Goal: Task Accomplishment & Management: Manage account settings

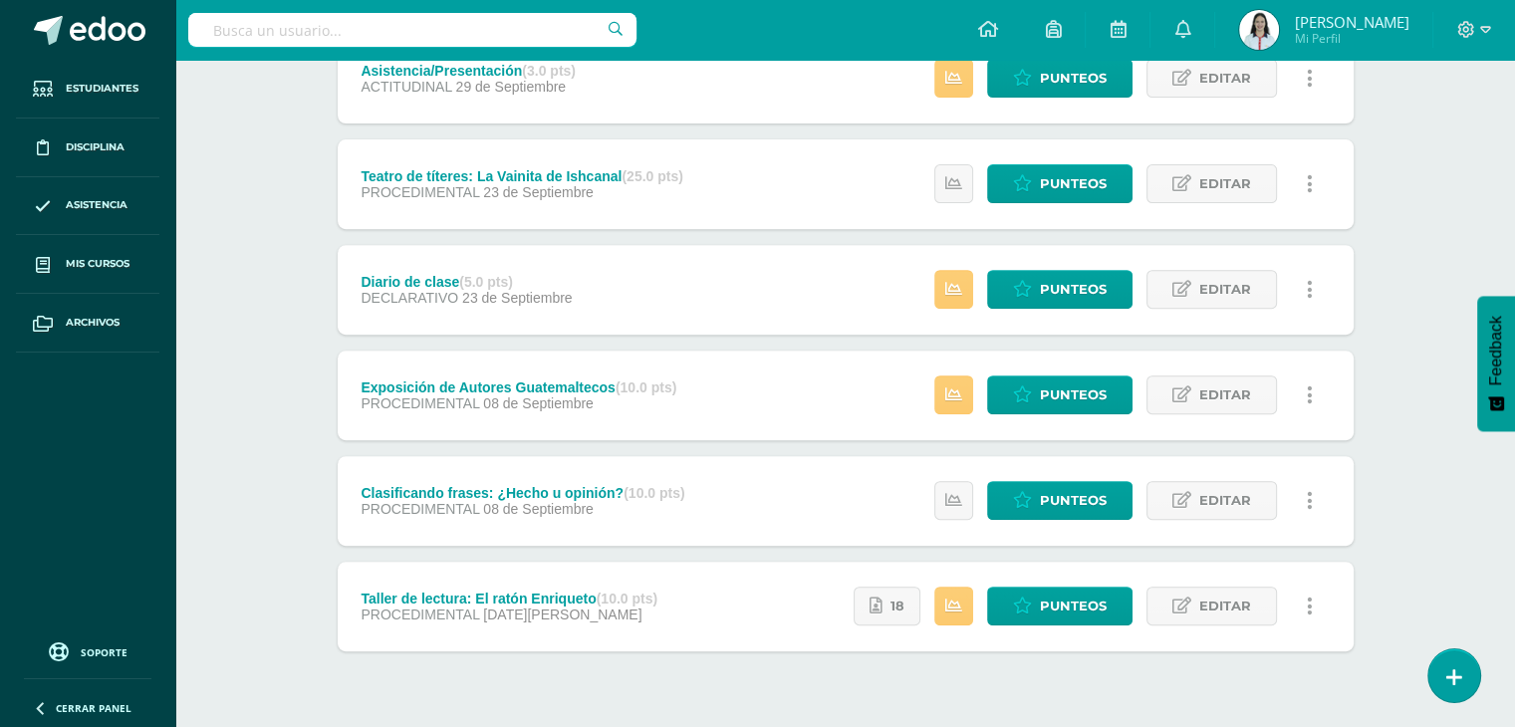
scroll to position [770, 0]
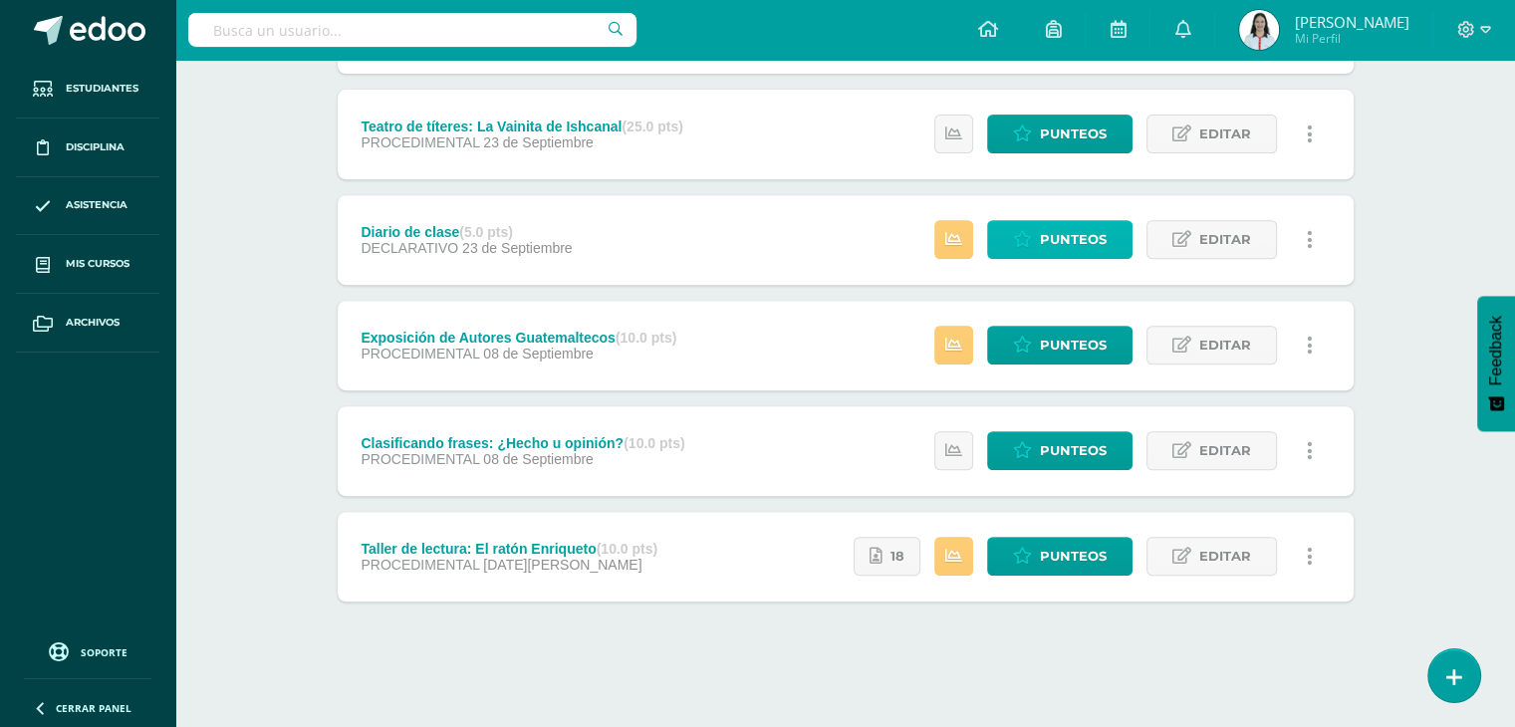
click at [1007, 236] on link "Punteos" at bounding box center [1059, 239] width 145 height 39
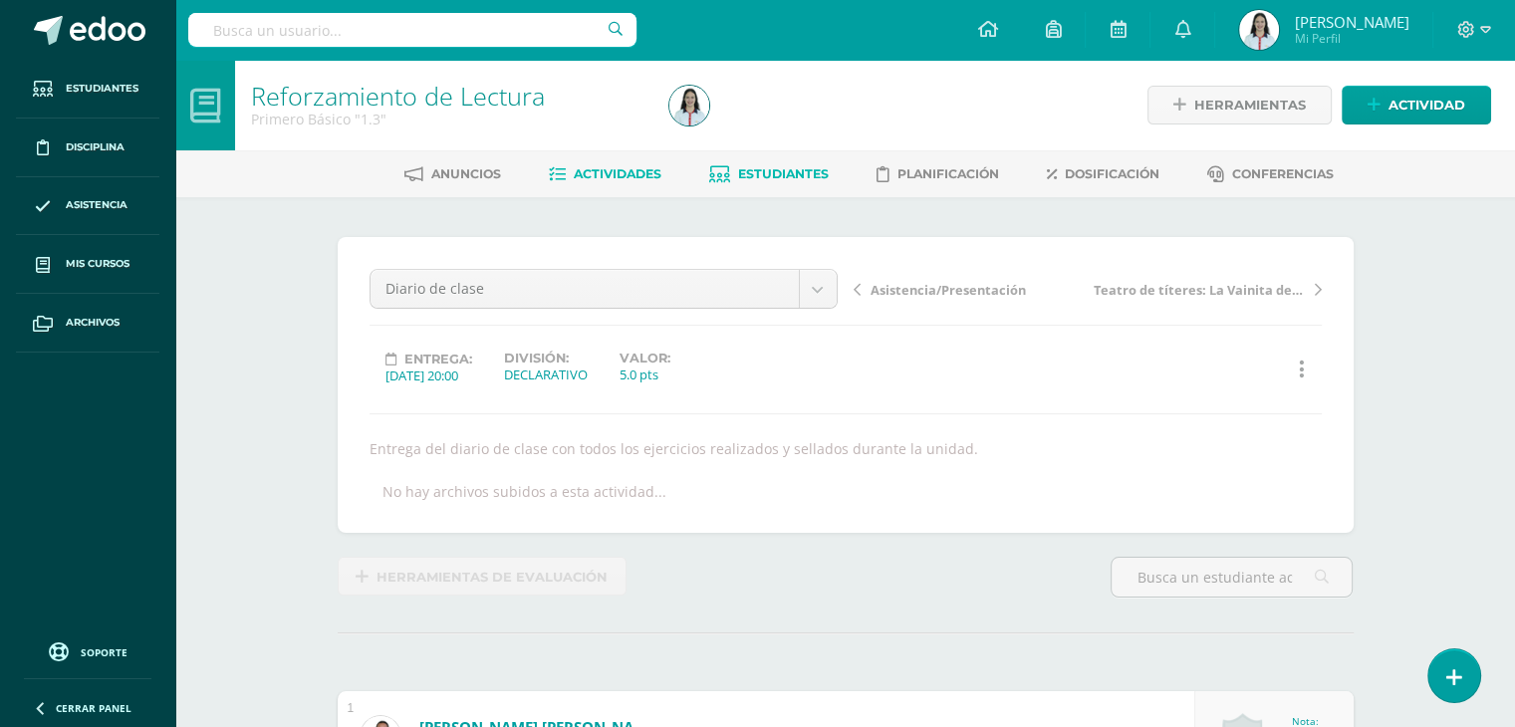
click at [811, 180] on span "Estudiantes" at bounding box center [783, 173] width 91 height 15
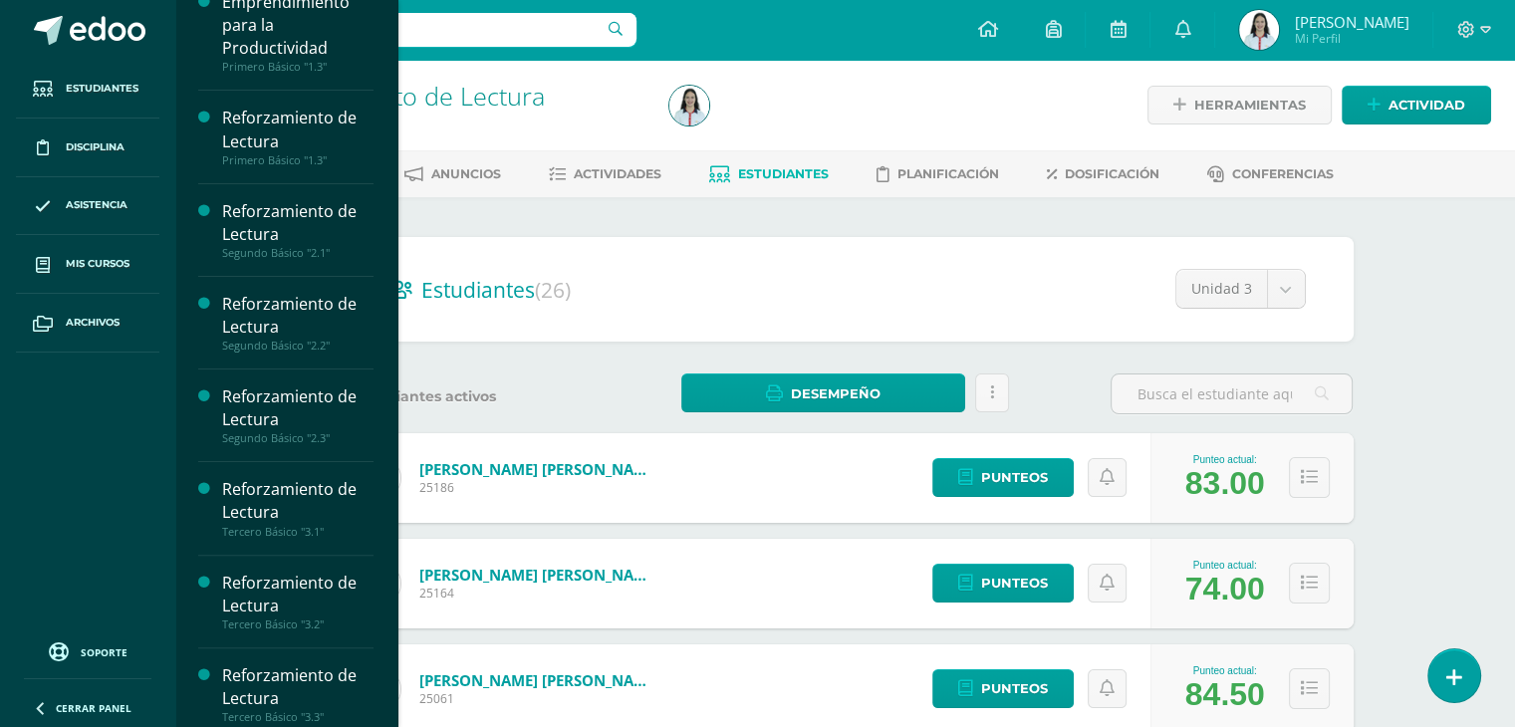
scroll to position [446, 0]
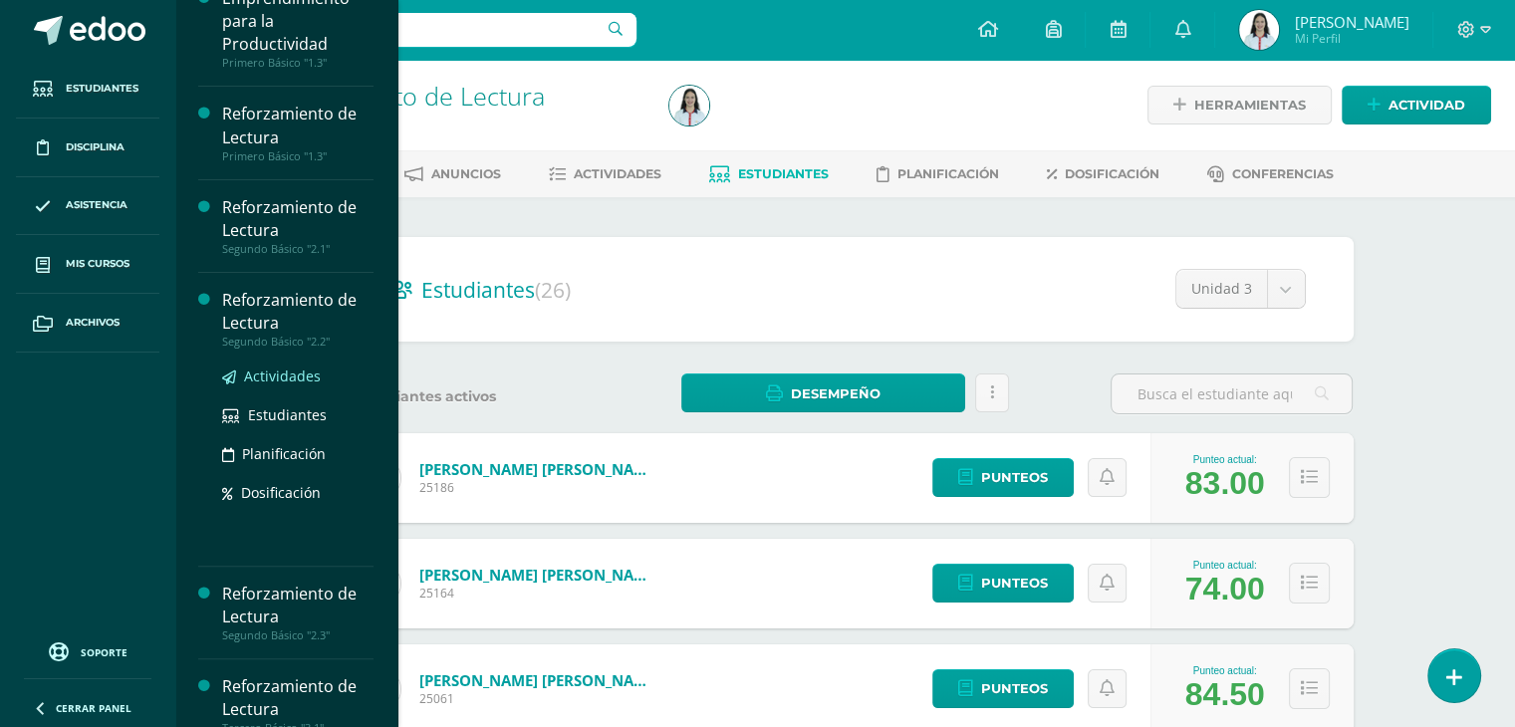
click at [296, 373] on span "Actividades" at bounding box center [282, 376] width 77 height 19
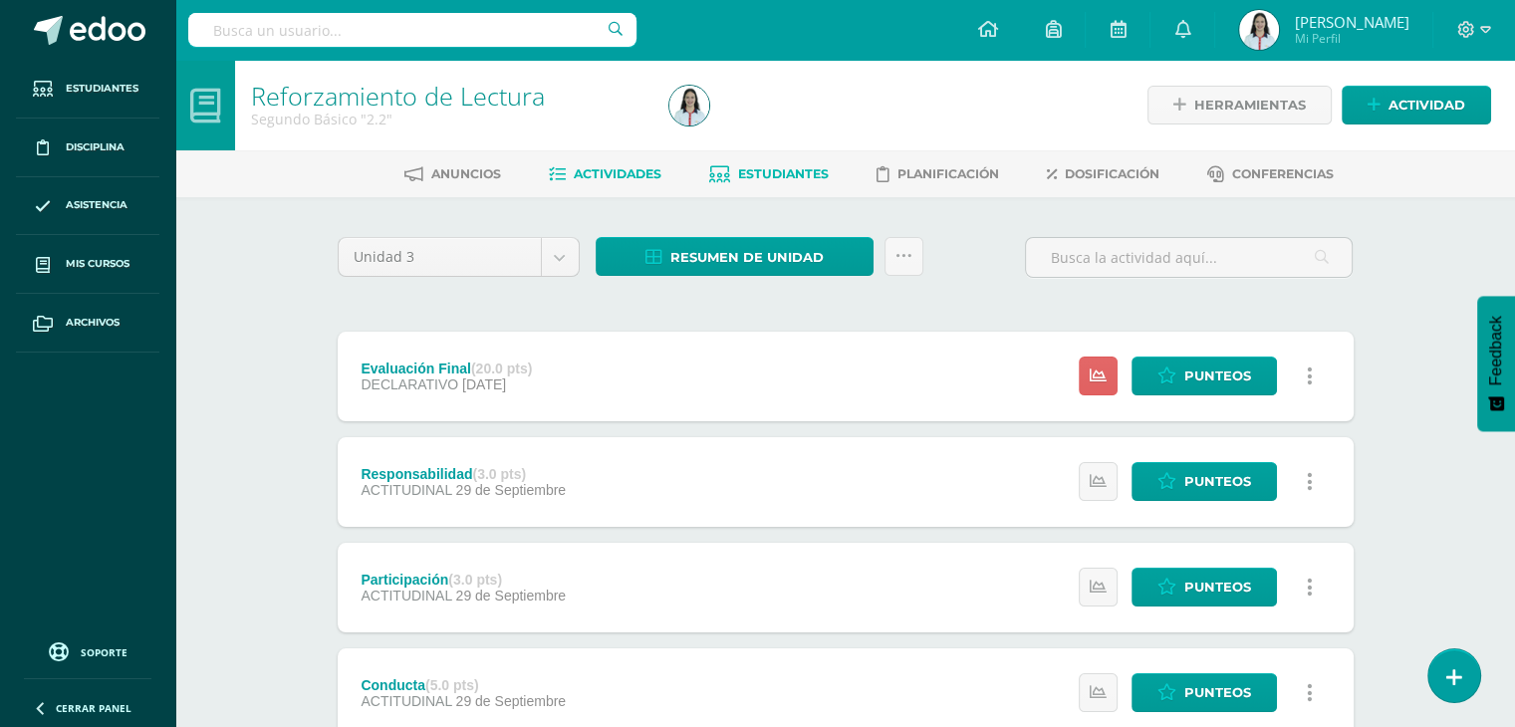
click at [748, 177] on span "Estudiantes" at bounding box center [783, 173] width 91 height 15
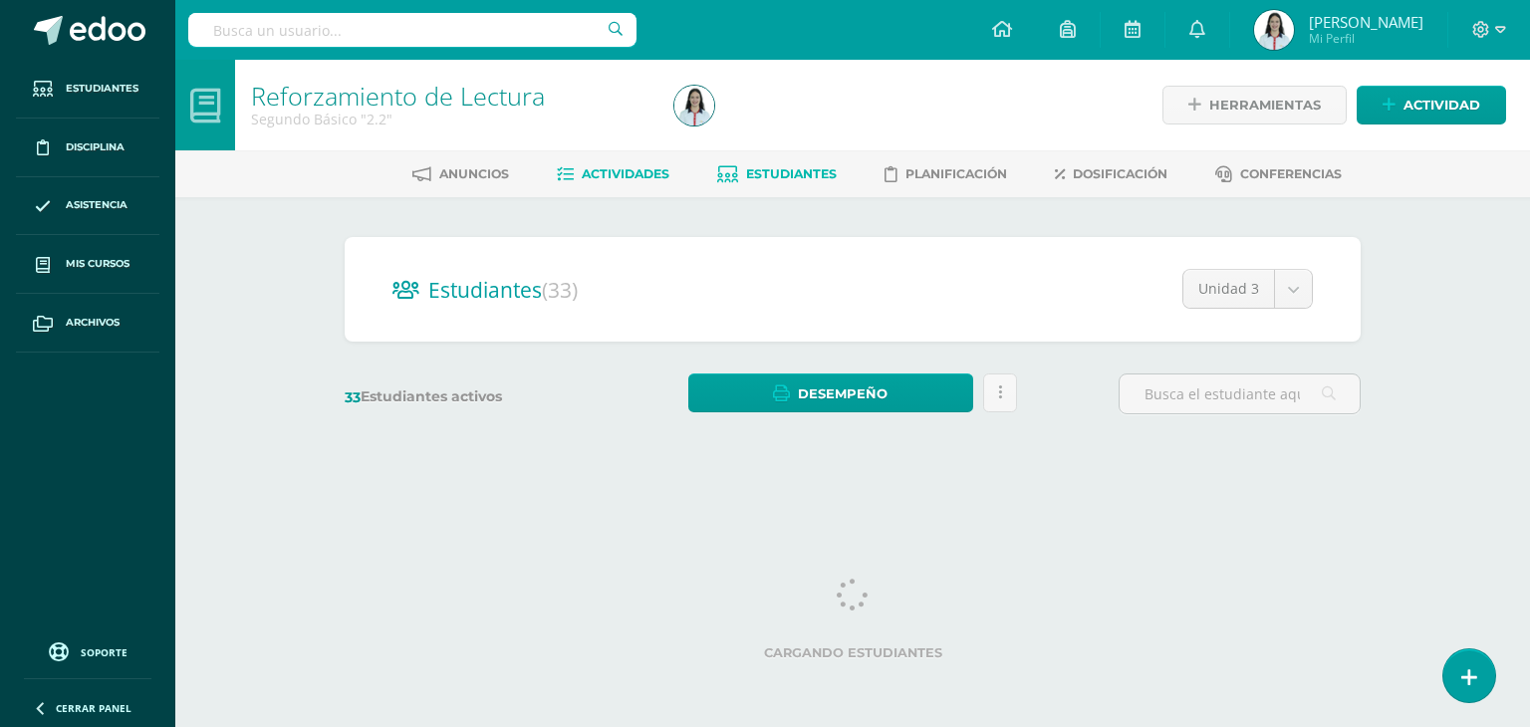
click at [648, 170] on span "Actividades" at bounding box center [626, 173] width 88 height 15
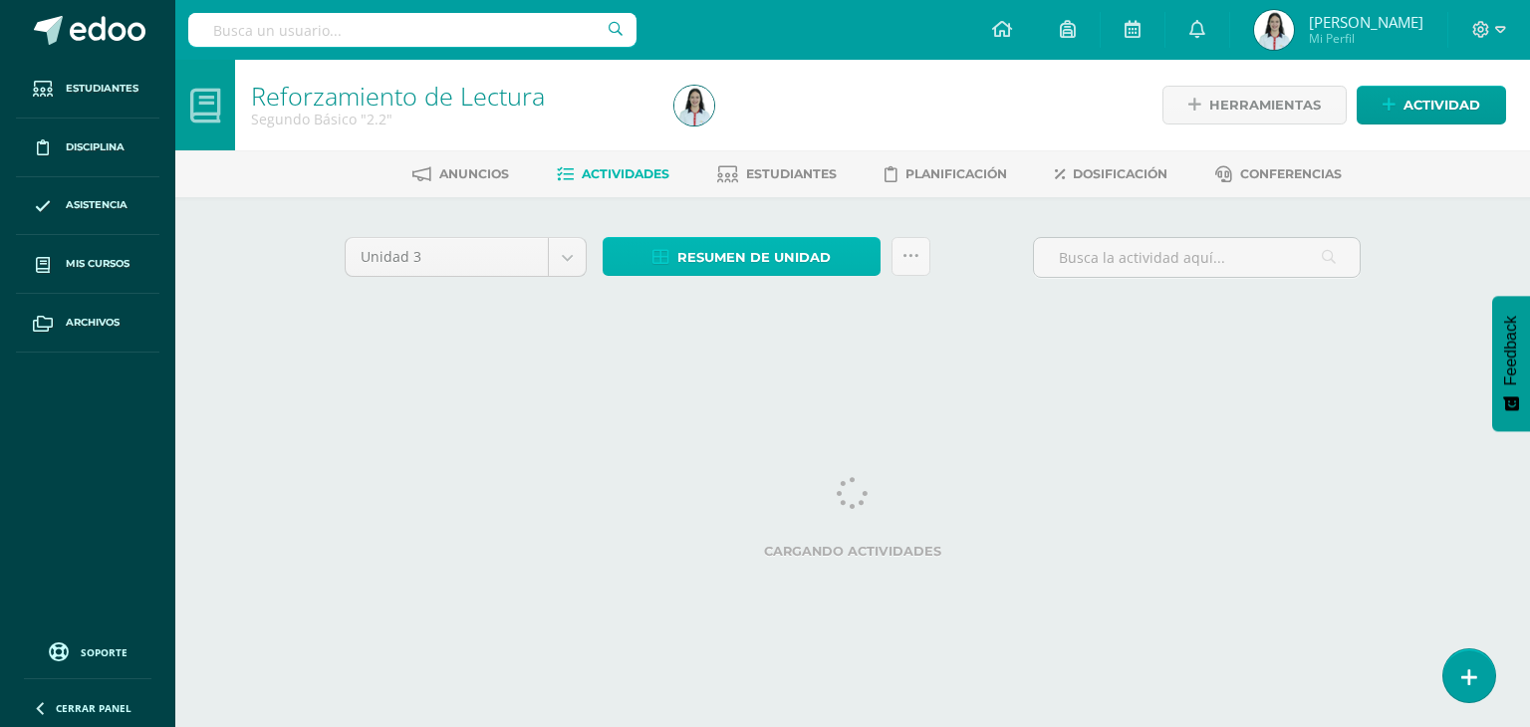
click at [778, 258] on span "Resumen de unidad" at bounding box center [753, 257] width 153 height 37
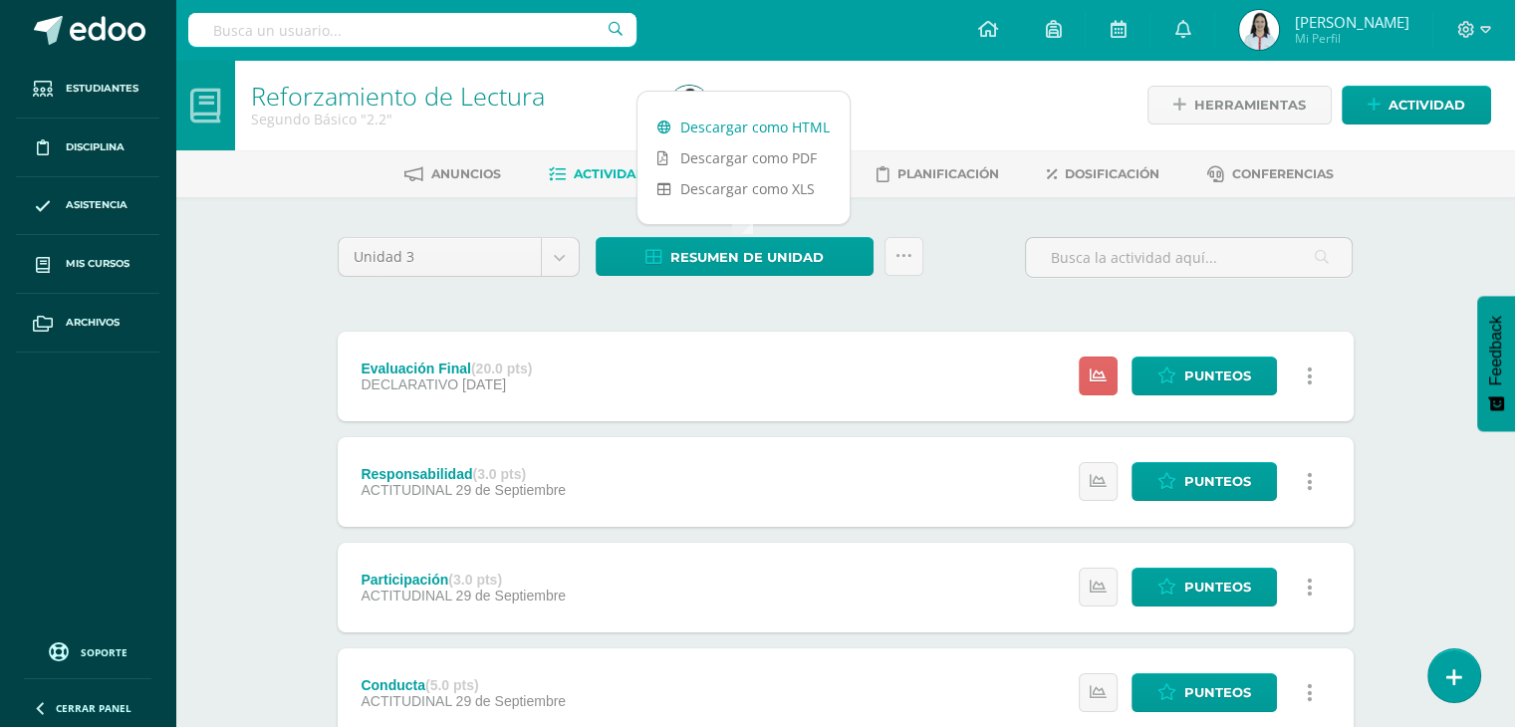
click at [748, 123] on link "Descargar como HTML" at bounding box center [744, 127] width 212 height 31
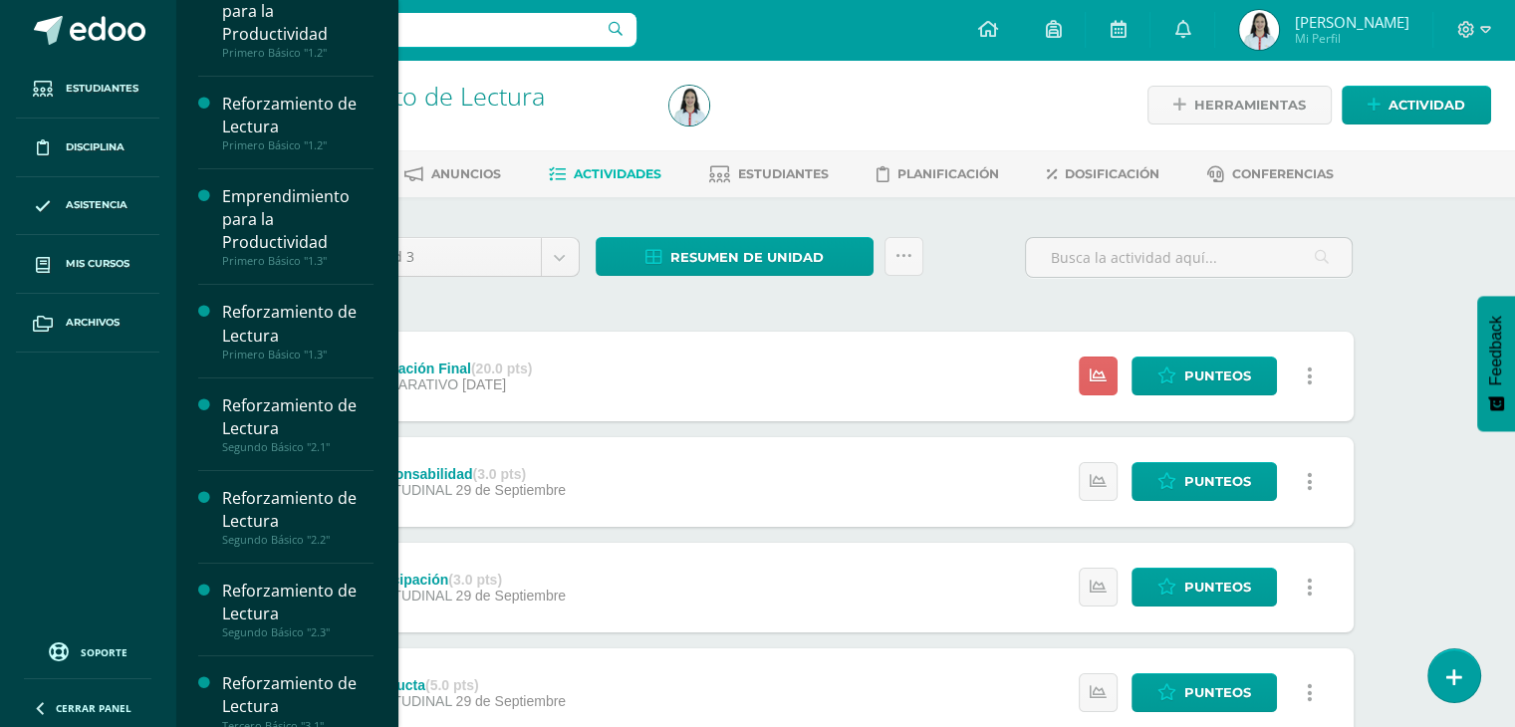
scroll to position [262, 0]
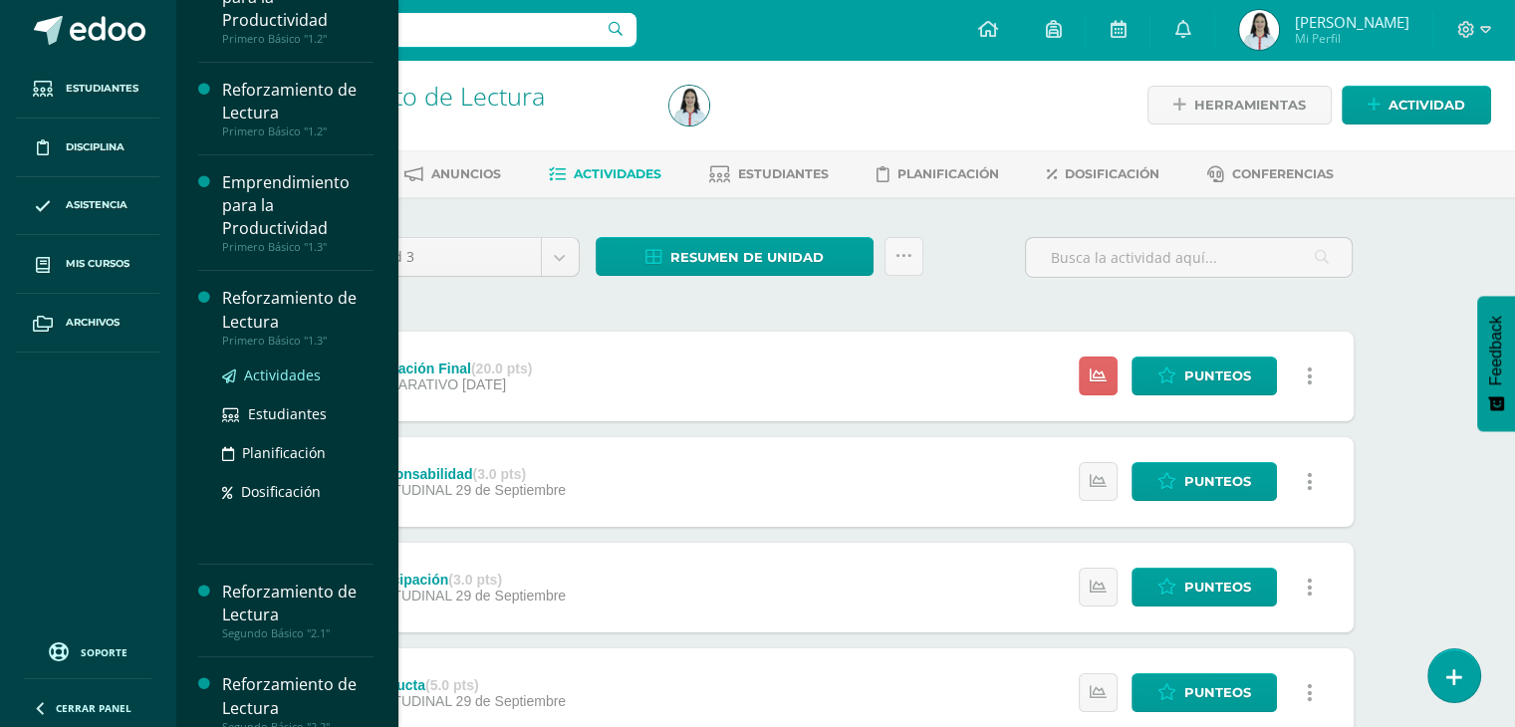
click at [290, 381] on span "Actividades" at bounding box center [282, 375] width 77 height 19
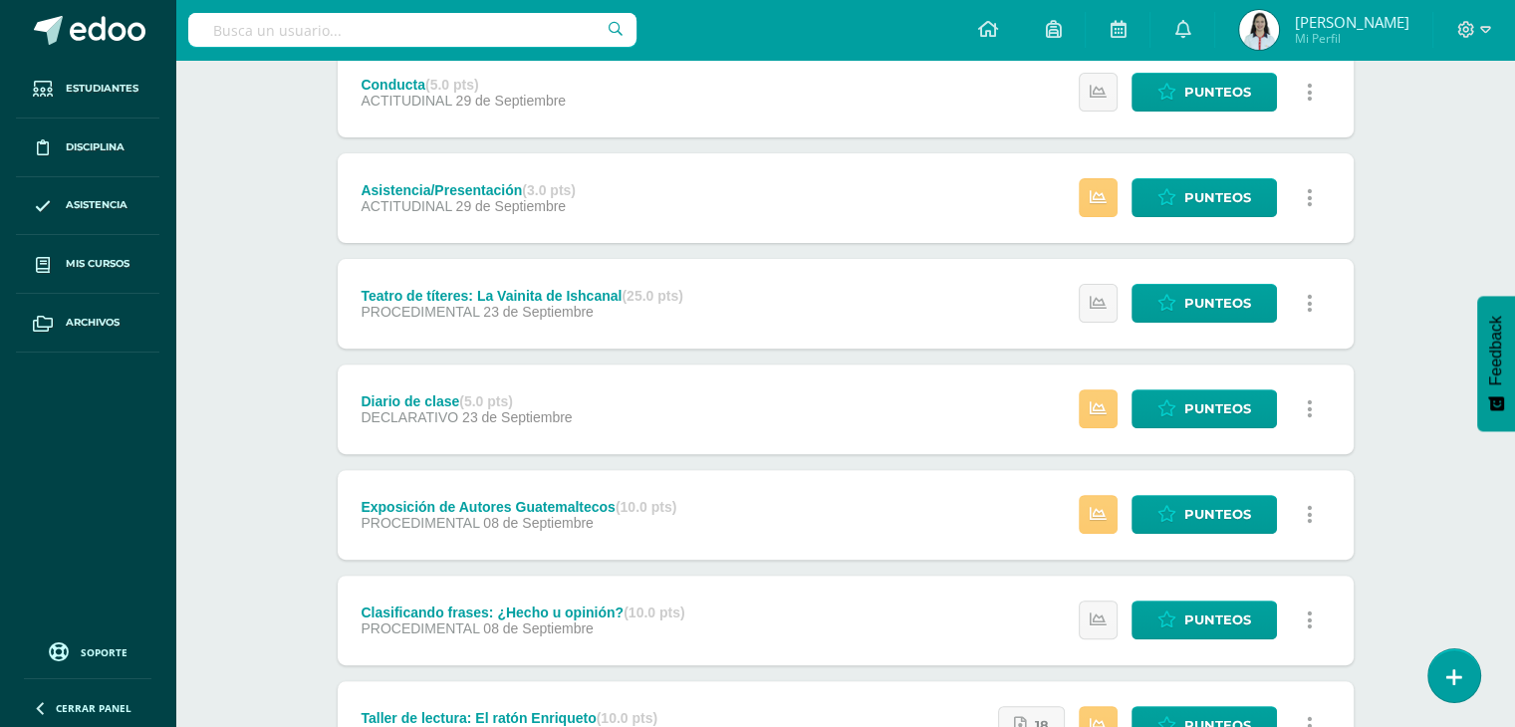
scroll to position [618, 0]
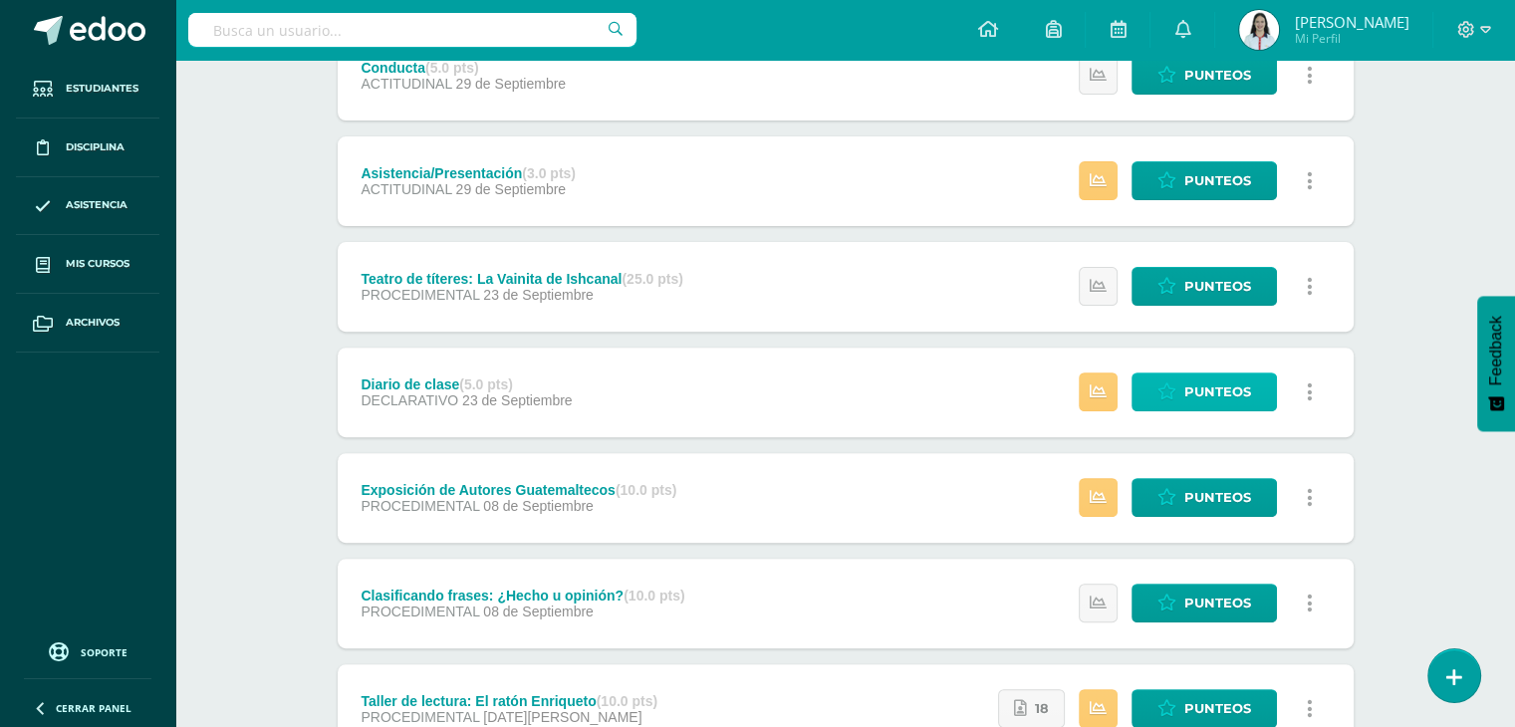
click at [1175, 395] on icon at bounding box center [1166, 392] width 19 height 17
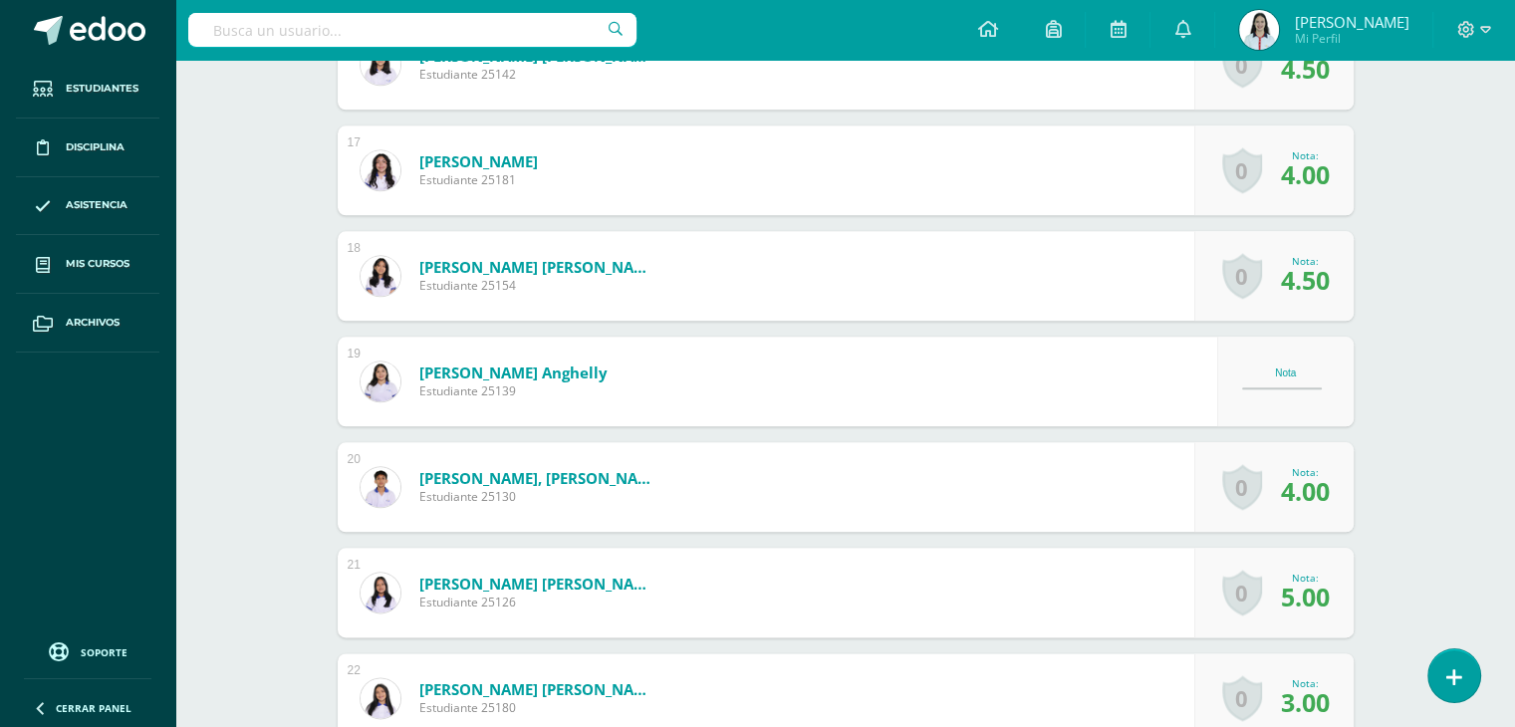
scroll to position [2247, 0]
